Goal: Task Accomplishment & Management: Use online tool/utility

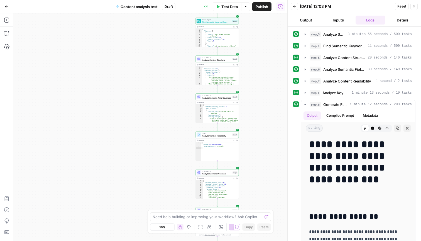
scroll to position [6975, 0]
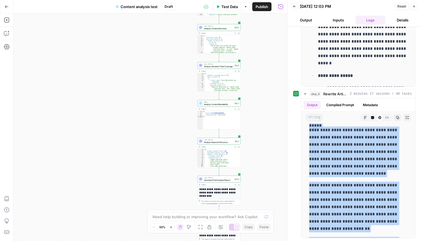
drag, startPoint x: 260, startPoint y: 162, endPoint x: 231, endPoint y: 139, distance: 37.5
click at [231, 139] on div "Workflow Input Settings Inputs Power Agent Analyze SERP Competition Step 3 Outp…" at bounding box center [150, 127] width 274 height 228
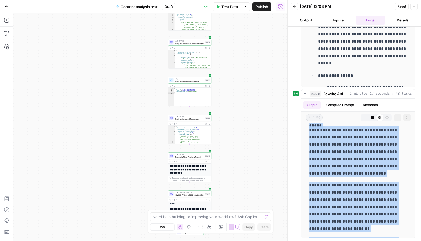
click at [414, 7] on icon "button" at bounding box center [414, 6] width 3 height 3
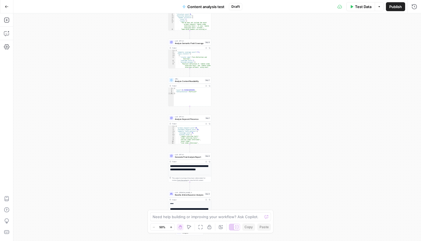
click at [9, 6] on button "Go Back" at bounding box center [7, 7] width 10 height 10
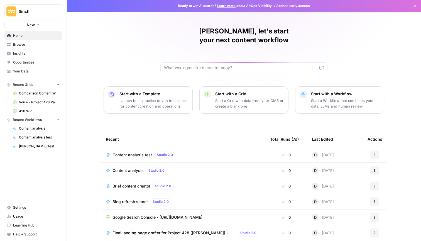
click at [375, 153] on icon "button" at bounding box center [374, 154] width 3 height 3
click at [342, 171] on span "Delete" at bounding box center [350, 172] width 45 height 6
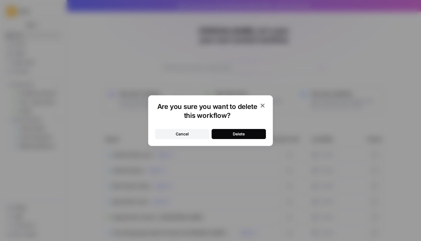
click at [249, 133] on button "Delete" at bounding box center [239, 134] width 54 height 10
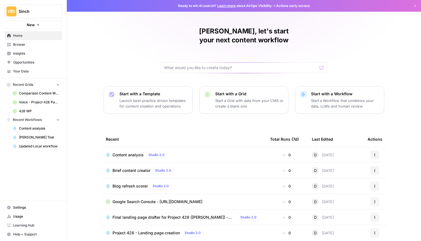
click at [228, 6] on link "Learn more" at bounding box center [226, 6] width 18 height 4
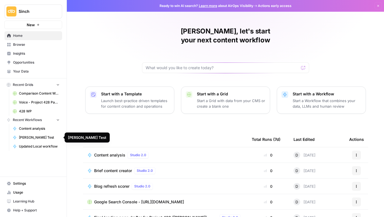
click at [43, 135] on span "[PERSON_NAME] Test" at bounding box center [39, 137] width 41 height 5
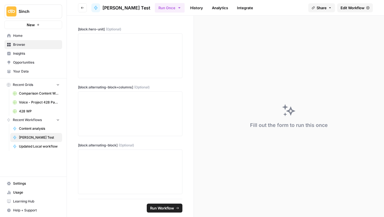
click at [33, 23] on span "New" at bounding box center [31, 25] width 8 height 6
click at [40, 9] on span "Sinch" at bounding box center [36, 12] width 34 height 6
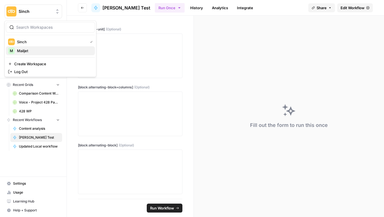
click at [44, 51] on span "Mailjet" at bounding box center [54, 51] width 74 height 6
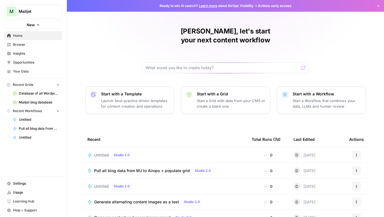
click at [177, 168] on span "Pull all blog data from MJ to Airops + populate grid" at bounding box center [142, 171] width 96 height 6
